Goal: Task Accomplishment & Management: Complete application form

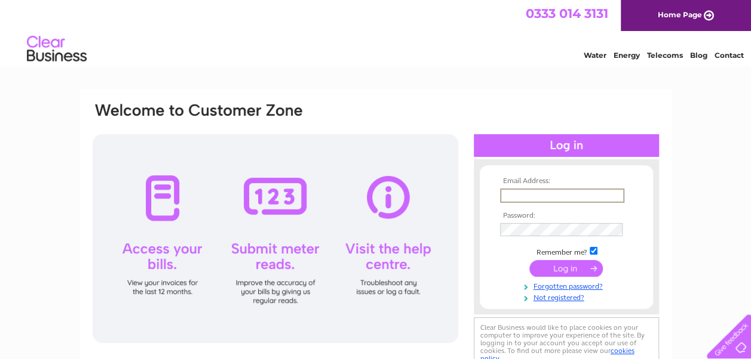
click at [511, 193] on input "text" at bounding box center [562, 196] width 124 height 14
click at [694, 161] on div "Email Address: Password:" at bounding box center [375, 359] width 751 height 539
click at [560, 296] on link "Not registered?" at bounding box center [568, 295] width 136 height 11
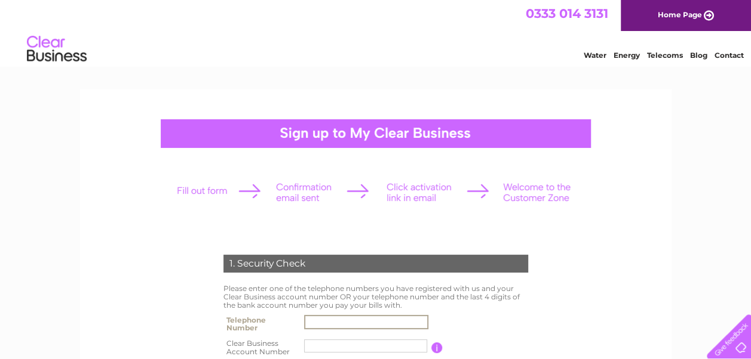
click at [313, 319] on input "text" at bounding box center [366, 322] width 124 height 14
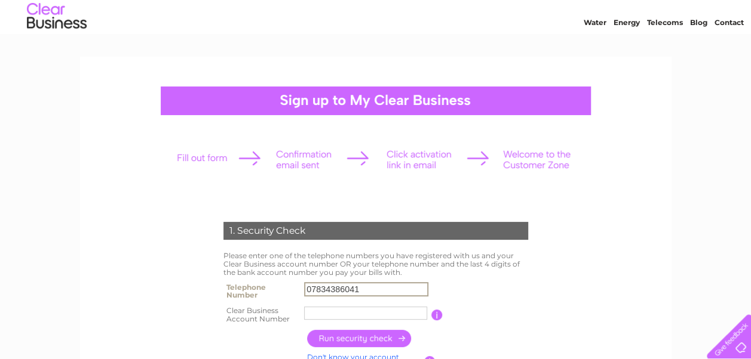
scroll to position [60, 0]
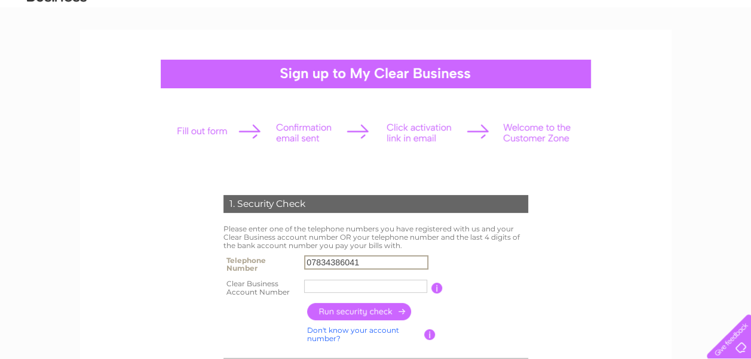
type input "07834386041"
click at [308, 283] on input "text" at bounding box center [366, 286] width 124 height 14
